Goal: Information Seeking & Learning: Learn about a topic

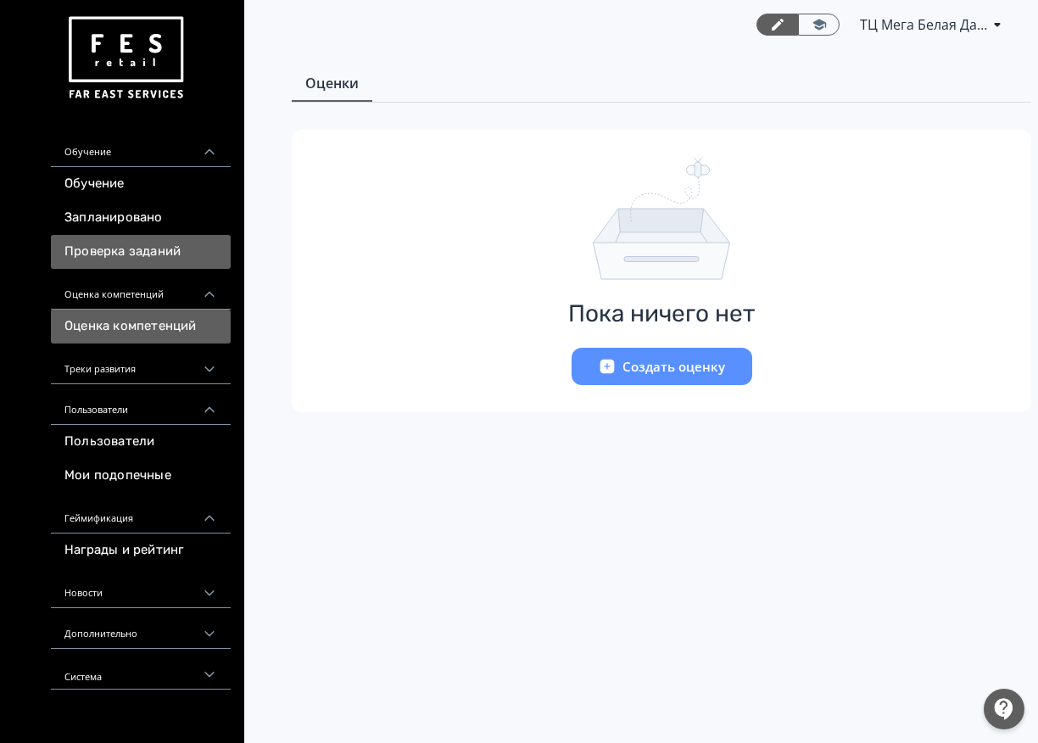
click at [154, 254] on link "Проверка заданий" at bounding box center [141, 252] width 180 height 34
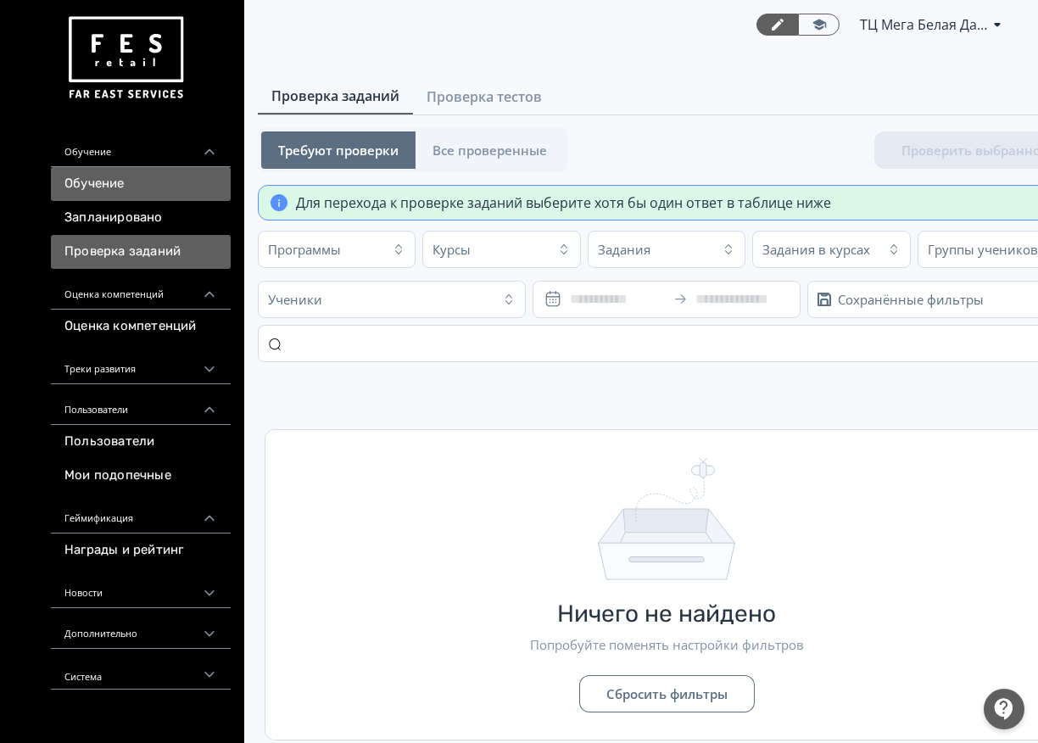
click at [159, 181] on link "Обучение" at bounding box center [141, 184] width 180 height 34
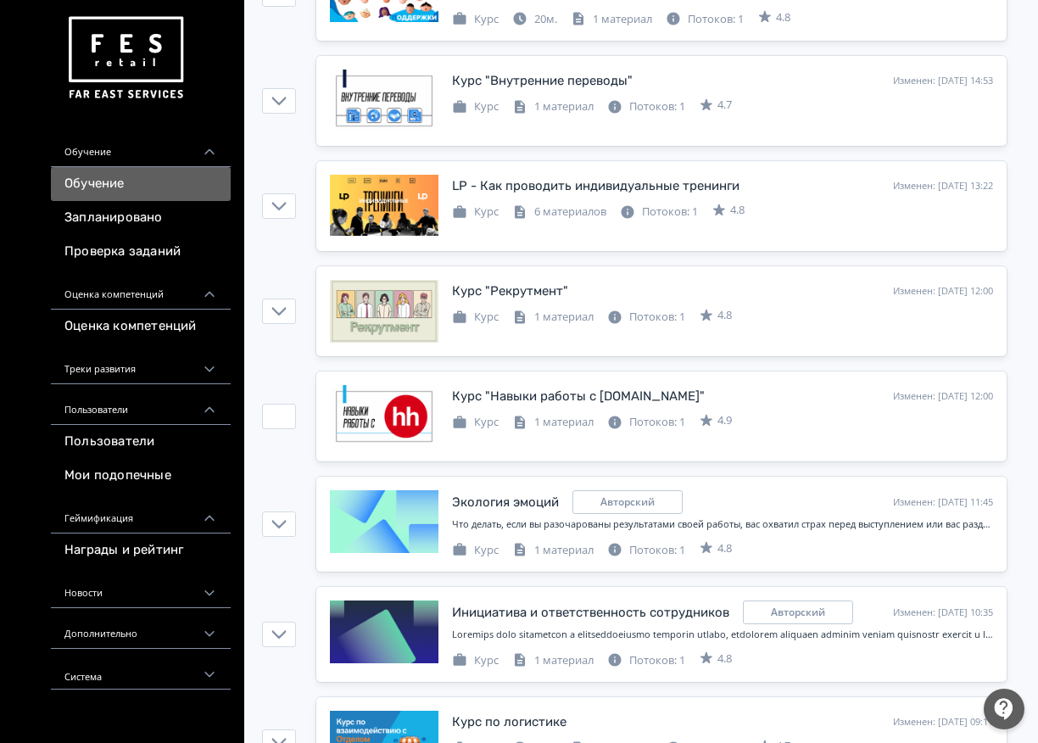
scroll to position [1018, 0]
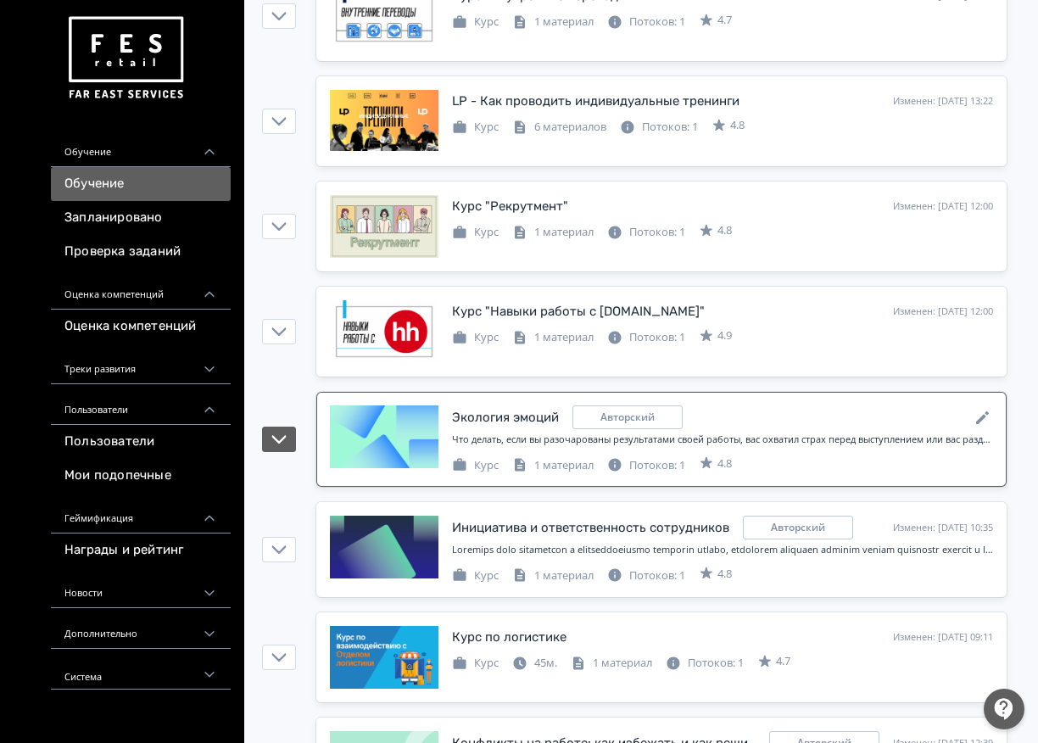
click at [722, 452] on div "Что делать, если вы разочарованы результатами своей работы, вас охватил страх п…" at bounding box center [722, 442] width 541 height 21
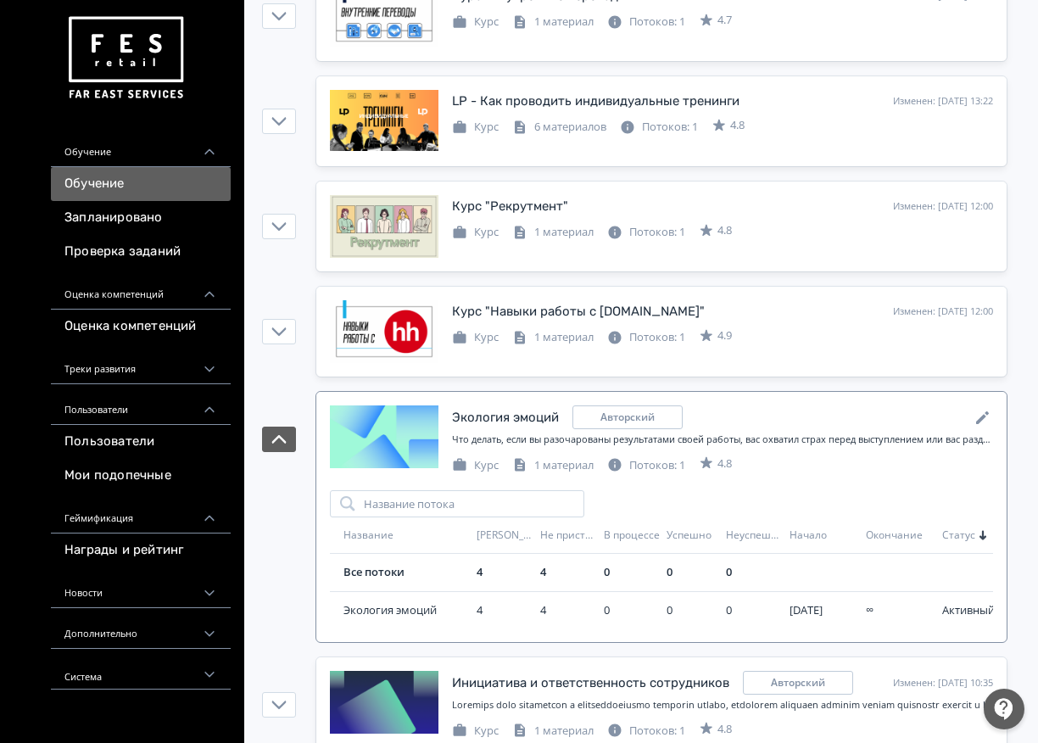
scroll to position [1187, 0]
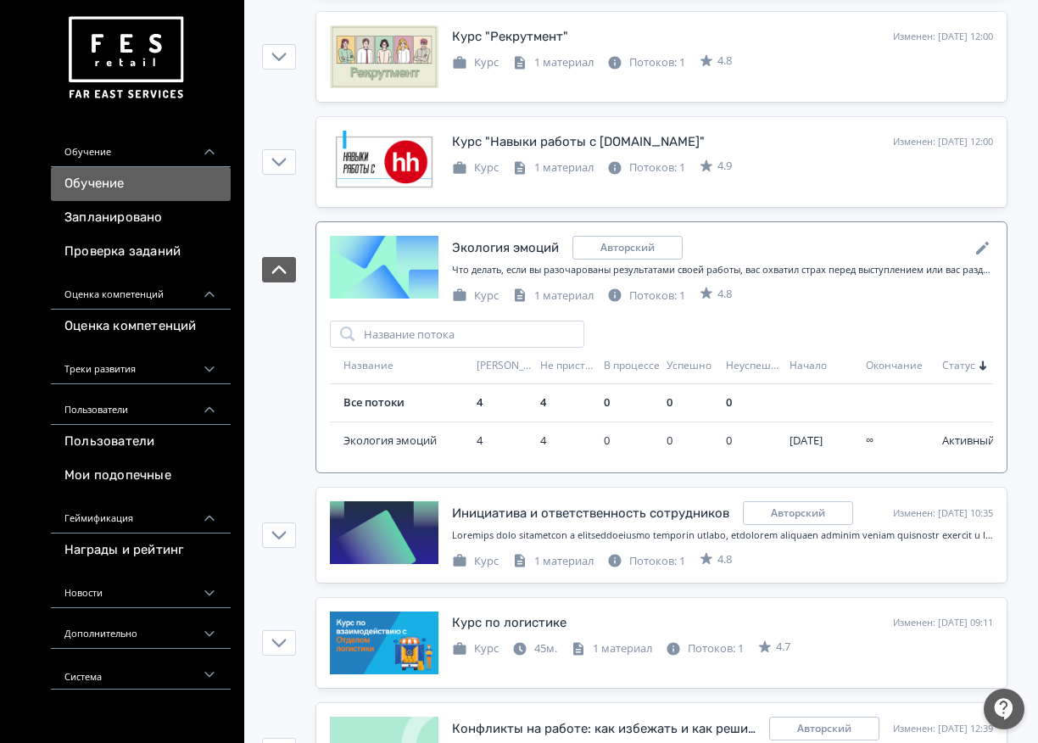
click at [664, 243] on div "Авторский" at bounding box center [627, 248] width 110 height 24
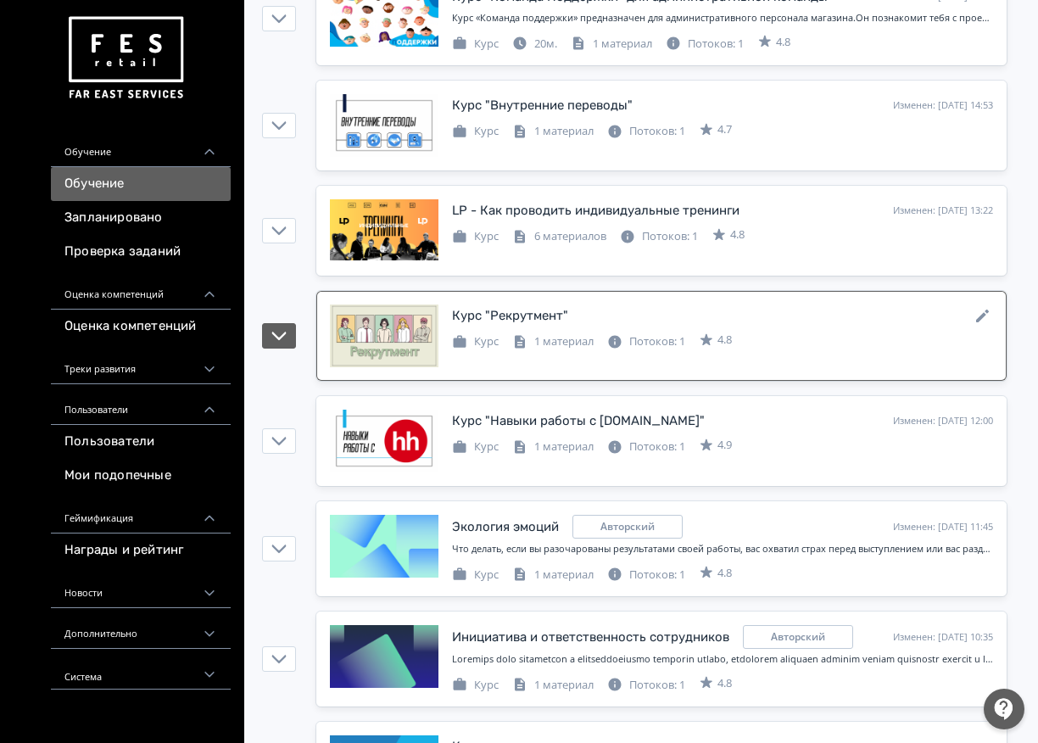
scroll to position [823, 0]
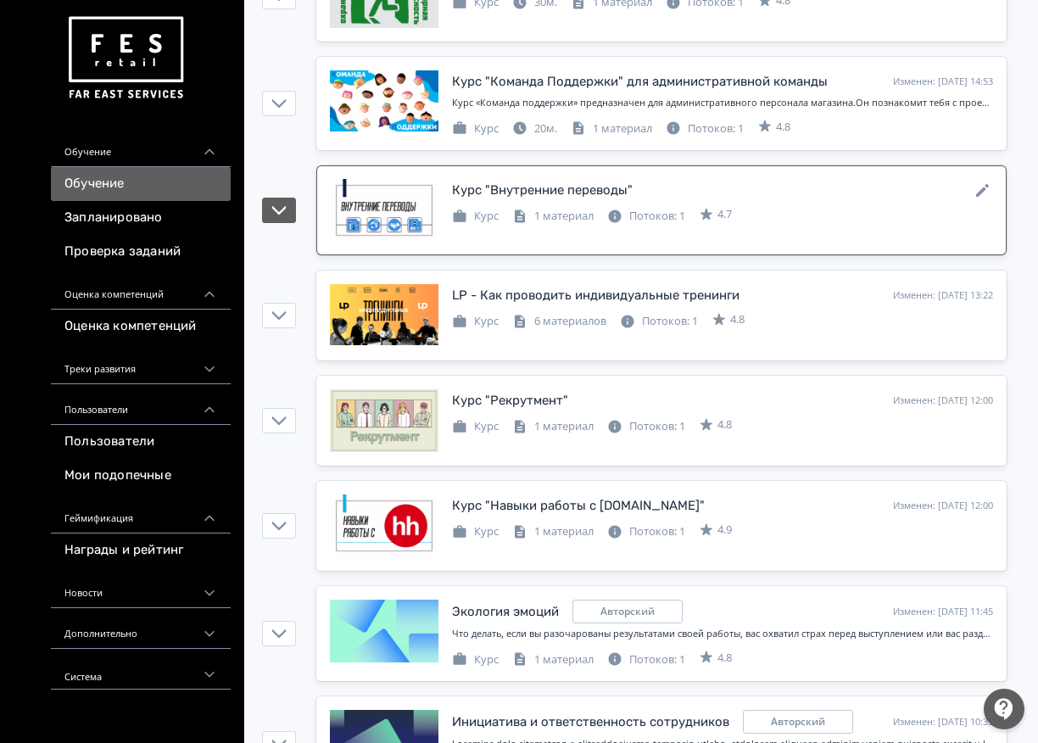
click at [641, 180] on div "Курс "Внутренние переводы" Изменен: [DATE] 14:53" at bounding box center [722, 190] width 541 height 22
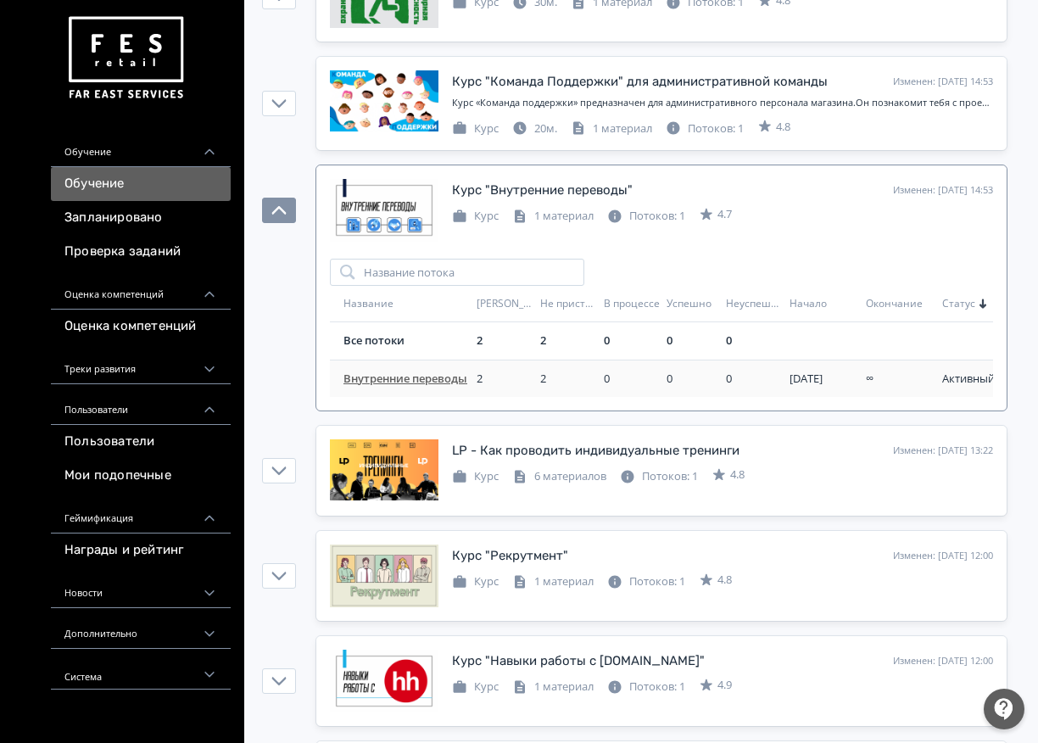
click at [367, 384] on span "Внутренние переводы" at bounding box center [406, 379] width 126 height 17
